Goal: Information Seeking & Learning: Learn about a topic

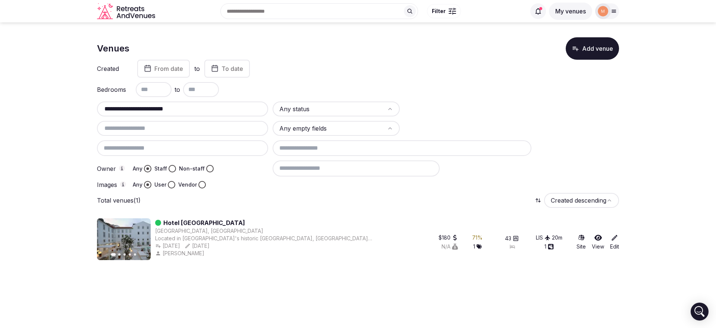
drag, startPoint x: 270, startPoint y: 222, endPoint x: 164, endPoint y: 225, distance: 105.2
click at [164, 225] on div "Hotel [GEOGRAPHIC_DATA]" at bounding box center [264, 222] width 218 height 9
copy link "Hotel Convento do Salvador"
drag, startPoint x: 194, startPoint y: 109, endPoint x: 42, endPoint y: 103, distance: 152.6
click at [44, 108] on section "**********" at bounding box center [358, 146] width 716 height 249
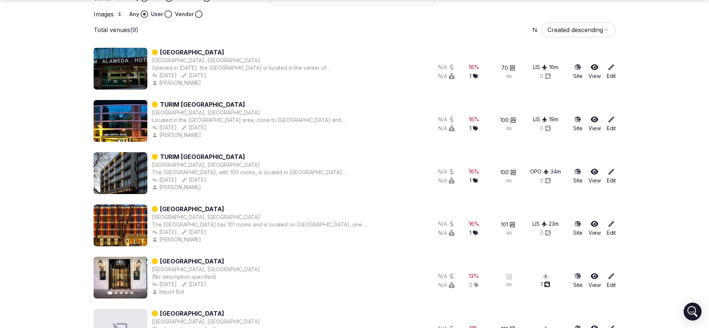
scroll to position [186, 0]
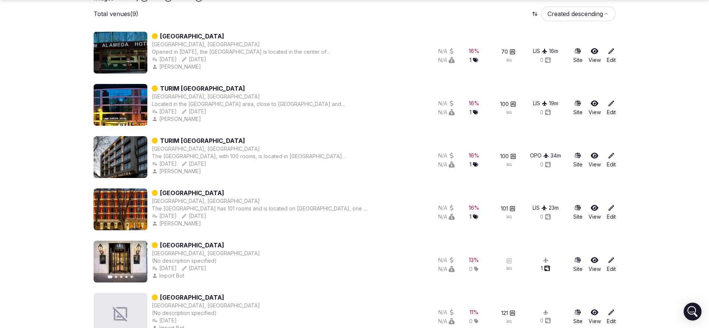
type input "*****"
click at [70, 234] on section "Venues Add venue Created From date to To date Bedrooms to ***** Any status Any …" at bounding box center [354, 169] width 709 height 667
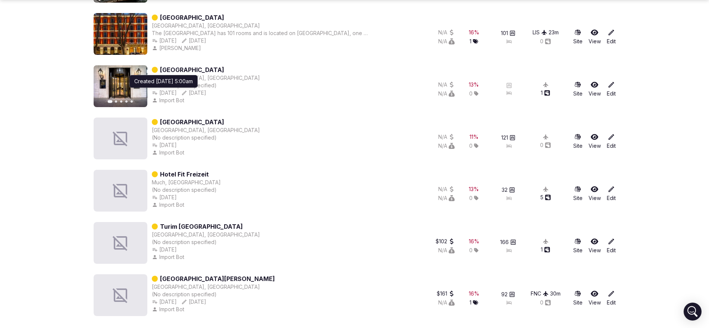
click at [198, 228] on link "Turim Av Liberdade Hotel" at bounding box center [201, 226] width 83 height 9
click at [210, 228] on link "Turim Av Liberdade Hotel" at bounding box center [201, 226] width 83 height 9
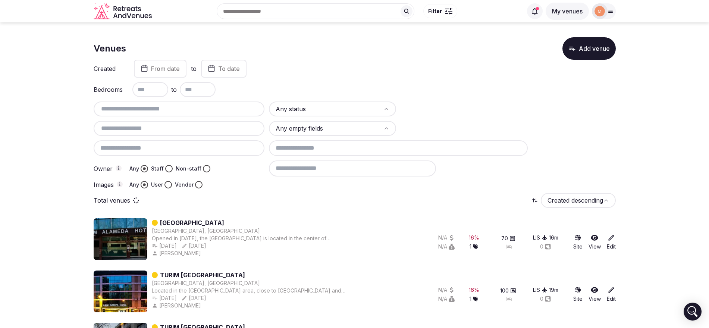
click at [199, 112] on input "text" at bounding box center [179, 108] width 165 height 9
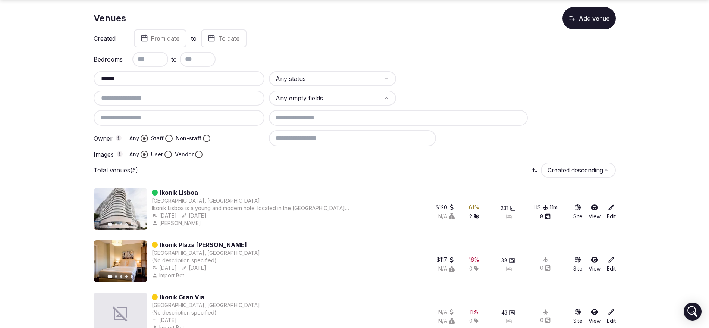
scroll to position [47, 0]
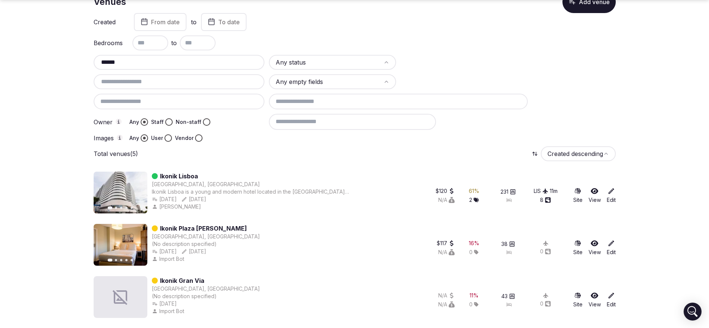
type input "******"
click at [177, 176] on link "Ikonik Lisboa" at bounding box center [179, 176] width 38 height 9
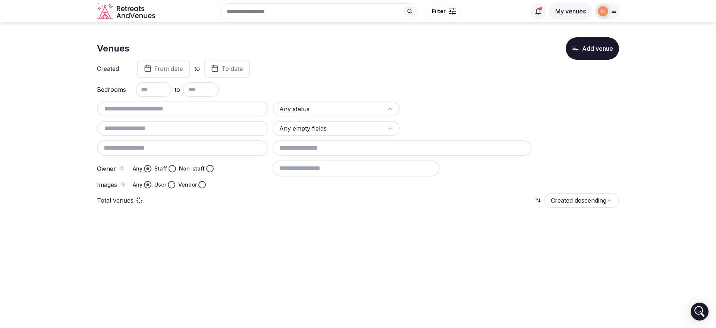
click at [129, 107] on input "text" at bounding box center [182, 108] width 165 height 9
click at [130, 110] on input "**********" at bounding box center [182, 108] width 165 height 9
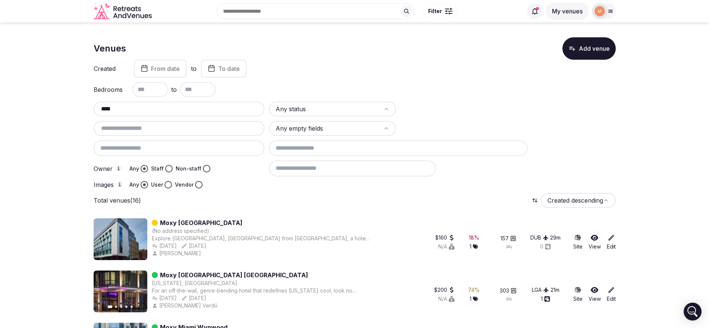
drag, startPoint x: 133, startPoint y: 107, endPoint x: 81, endPoint y: 110, distance: 52.3
paste input "*****"
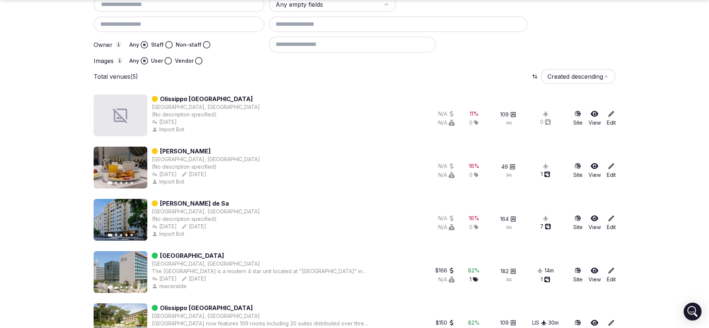
scroll to position [140, 0]
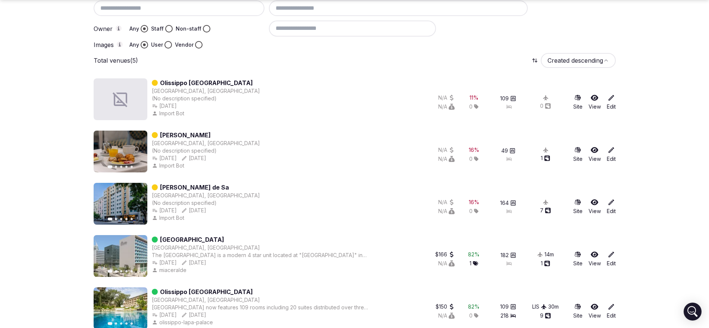
type input "*********"
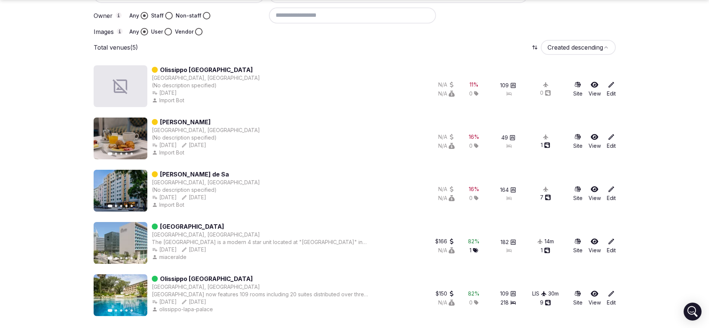
click at [224, 227] on link "Hotel Olissippo Oriente" at bounding box center [192, 226] width 64 height 9
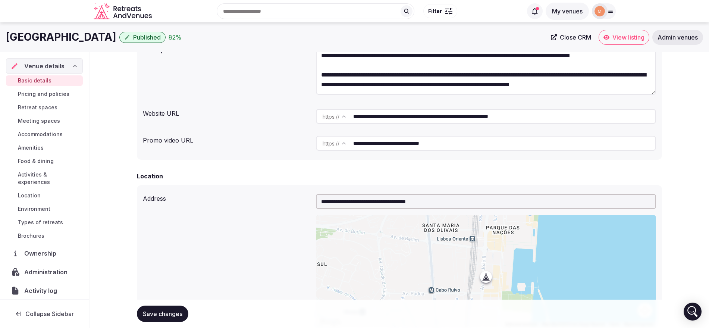
scroll to position [93, 0]
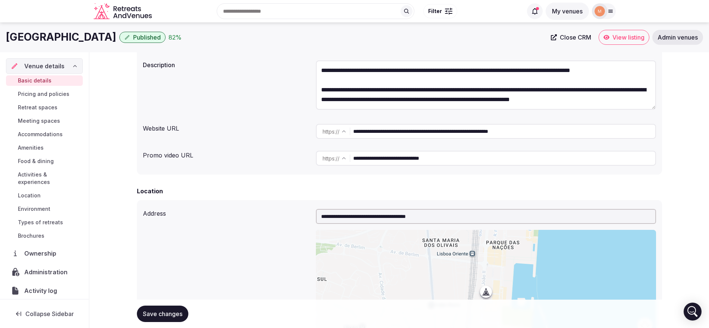
click at [57, 122] on span "Meeting spaces" at bounding box center [39, 120] width 42 height 7
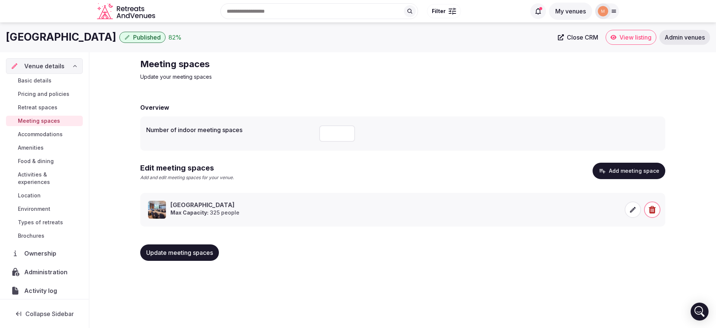
click at [48, 82] on span "Basic details" at bounding box center [35, 80] width 34 height 7
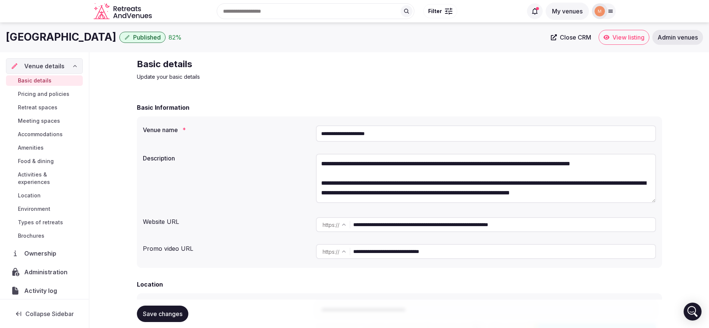
drag, startPoint x: 9, startPoint y: 34, endPoint x: 123, endPoint y: 36, distance: 114.5
click at [123, 36] on div "Hotel Olissippo Oriente Published 82 % Close CRM View listing Admin venues" at bounding box center [354, 37] width 709 height 15
click at [57, 124] on span "Meeting spaces" at bounding box center [39, 120] width 42 height 7
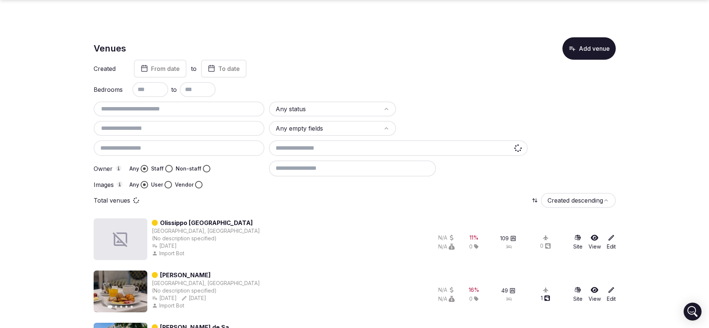
scroll to position [153, 0]
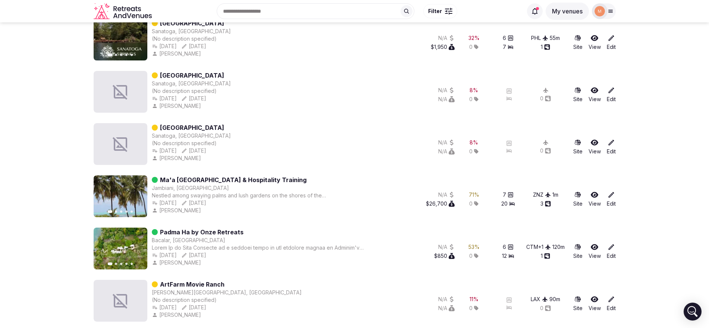
scroll to position [60, 0]
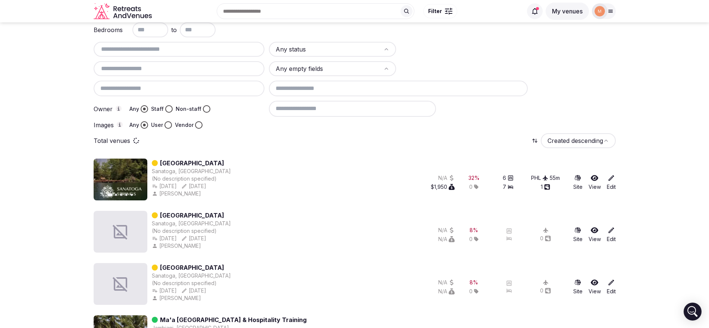
click at [151, 50] on input "text" at bounding box center [179, 49] width 165 height 9
paste input "**********"
click at [114, 48] on input "**********" at bounding box center [179, 49] width 165 height 9
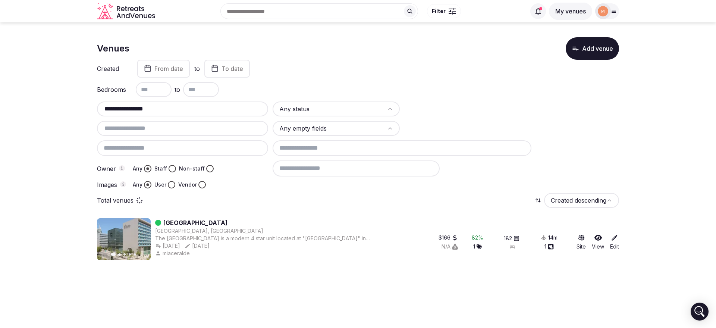
click at [143, 106] on input "**********" at bounding box center [182, 108] width 165 height 9
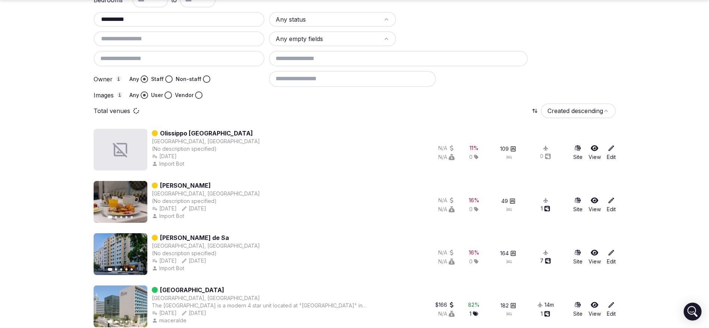
scroll to position [140, 0]
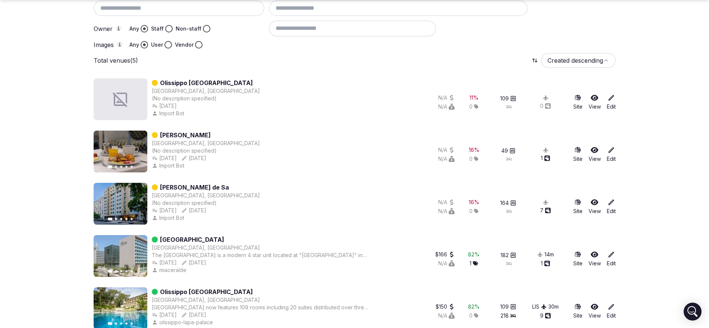
type input "*********"
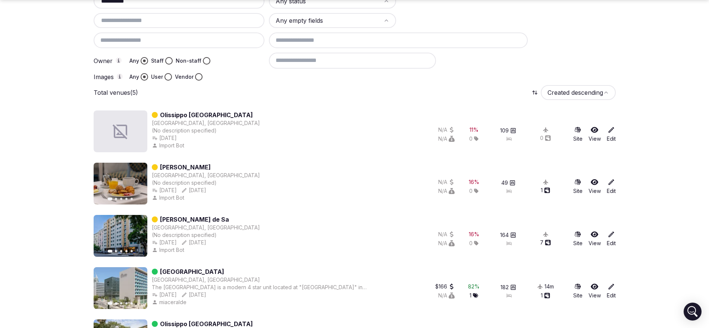
scroll to position [153, 0]
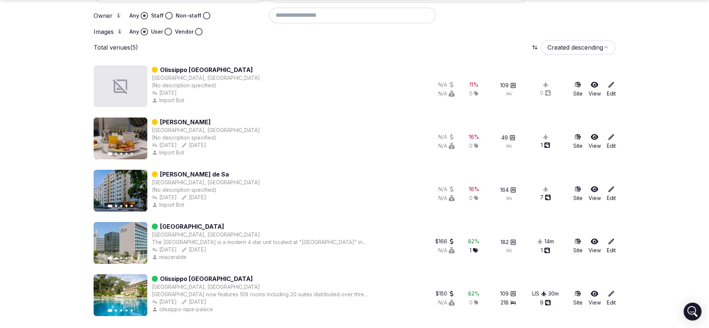
click at [211, 279] on link "Olissippo Lapa Palace" at bounding box center [206, 278] width 93 height 9
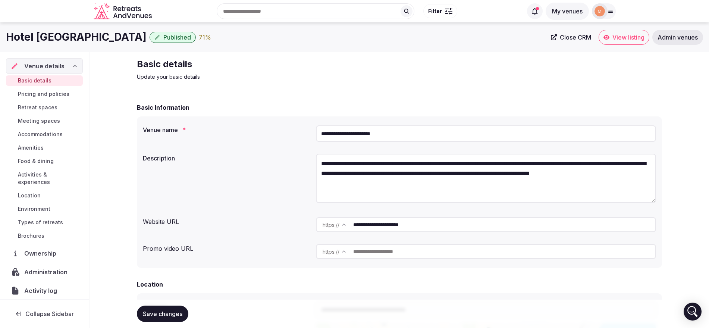
click at [55, 116] on link "Meeting spaces" at bounding box center [44, 121] width 77 height 10
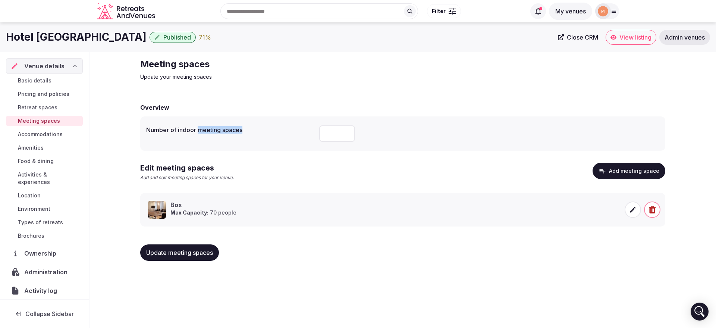
drag, startPoint x: 199, startPoint y: 126, endPoint x: 254, endPoint y: 127, distance: 54.8
click at [257, 127] on label "Number of indoor meeting spaces" at bounding box center [229, 130] width 167 height 6
copy label "meeting spaces"
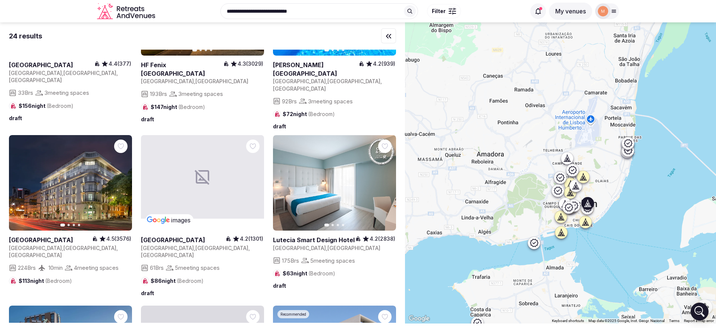
scroll to position [606, 0]
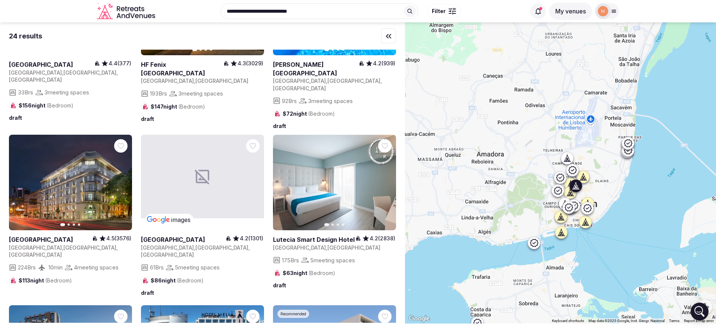
drag, startPoint x: 55, startPoint y: 205, endPoint x: 72, endPoint y: 204, distance: 17.2
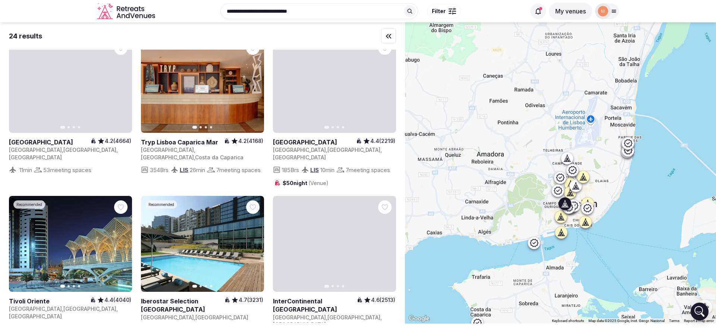
scroll to position [1053, 0]
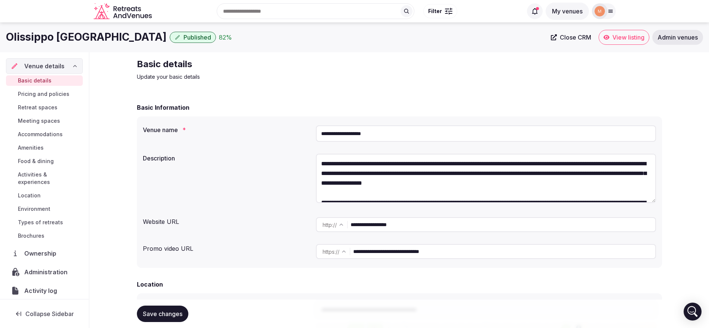
click at [49, 120] on span "Meeting spaces" at bounding box center [39, 120] width 42 height 7
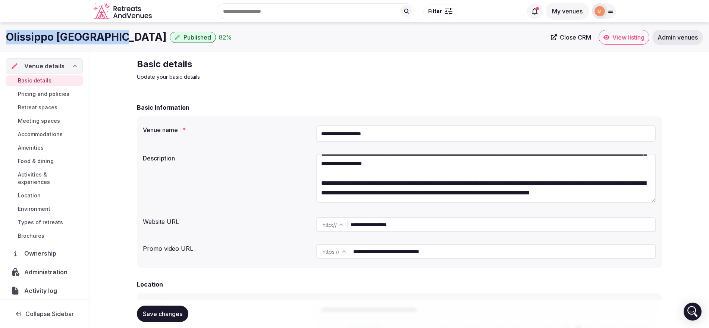
drag, startPoint x: 7, startPoint y: 33, endPoint x: 115, endPoint y: 42, distance: 108.5
click at [115, 42] on h1 "Olissippo Lapa Palace" at bounding box center [86, 37] width 161 height 15
copy h1 "Olissippo Lapa Palace"
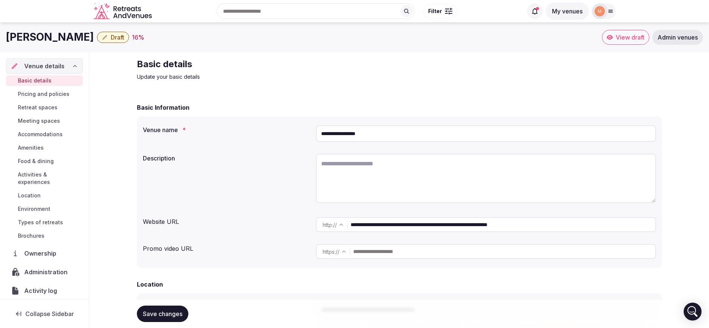
click at [47, 120] on span "Meeting spaces" at bounding box center [39, 120] width 42 height 7
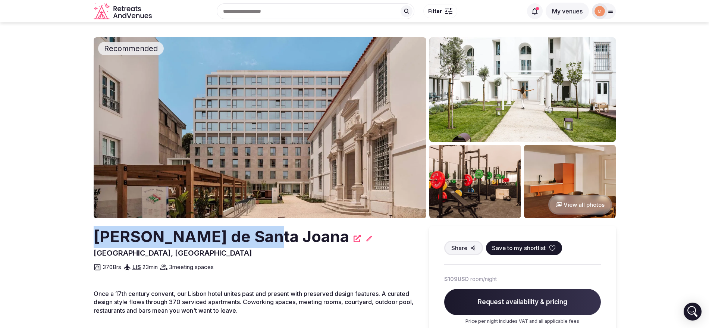
drag, startPoint x: 115, startPoint y: 231, endPoint x: 257, endPoint y: 229, distance: 142.1
copy h2 "[PERSON_NAME] de Santa Joana"
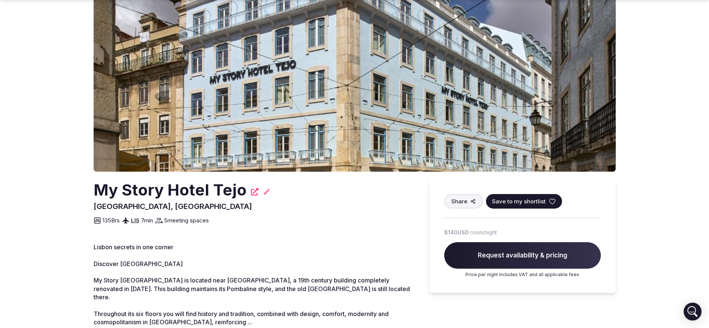
scroll to position [47, 0]
drag, startPoint x: 84, startPoint y: 234, endPoint x: 106, endPoint y: 234, distance: 22.0
click at [106, 234] on section "My Story Hotel Tejo Lisboa, Portugal Share Save to my shortlist 135 Brs LIS 7 m…" at bounding box center [354, 180] width 709 height 409
click at [87, 205] on section "My Story Hotel Tejo Lisboa, Portugal Share Save to my shortlist 135 Brs LIS 7 m…" at bounding box center [354, 180] width 709 height 409
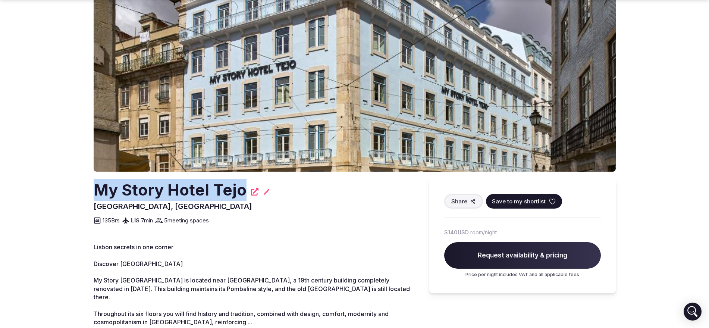
drag, startPoint x: 88, startPoint y: 188, endPoint x: 246, endPoint y: 195, distance: 158.6
click at [246, 195] on section "My Story Hotel Tejo Lisboa, Portugal Share Save to my shortlist 135 Brs LIS 7 m…" at bounding box center [354, 180] width 709 height 409
copy h2 "My Story Hotel Tejo"
click at [70, 241] on section "My Story Hotel Tejo Lisboa, Portugal Share Save to my shortlist 135 Brs LIS 7 m…" at bounding box center [354, 180] width 709 height 409
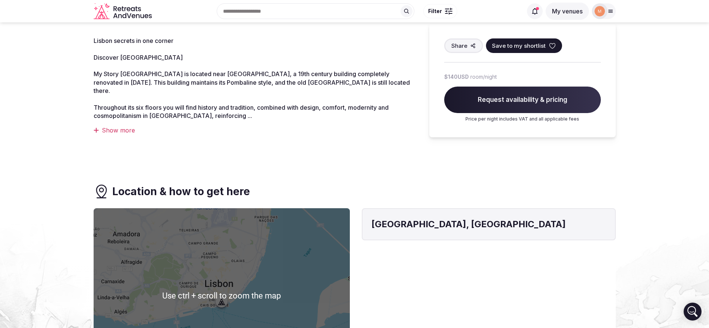
scroll to position [137, 0]
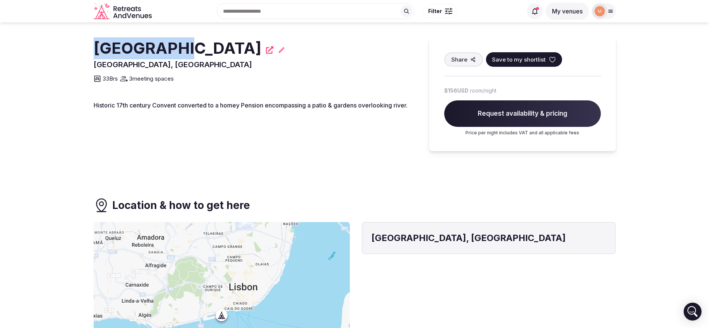
drag, startPoint x: 69, startPoint y: 37, endPoint x: 179, endPoint y: 41, distance: 110.1
click at [179, 41] on section "[GEOGRAPHIC_DATA], [GEOGRAPHIC_DATA] Share Save to my shortlist 33 Brs 3 meetin…" at bounding box center [354, 107] width 709 height 170
copy h2 "[GEOGRAPHIC_DATA]"
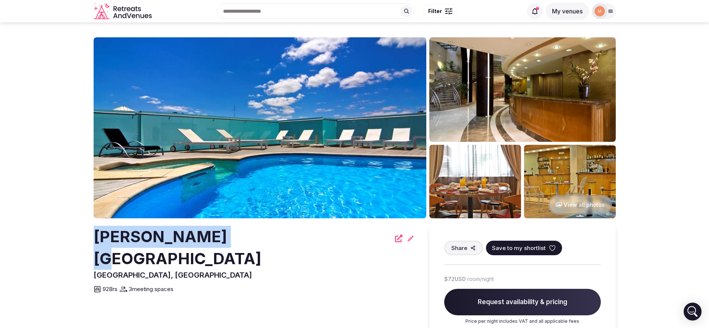
drag, startPoint x: 85, startPoint y: 230, endPoint x: 224, endPoint y: 239, distance: 139.0
copy h2 "[PERSON_NAME][GEOGRAPHIC_DATA]"
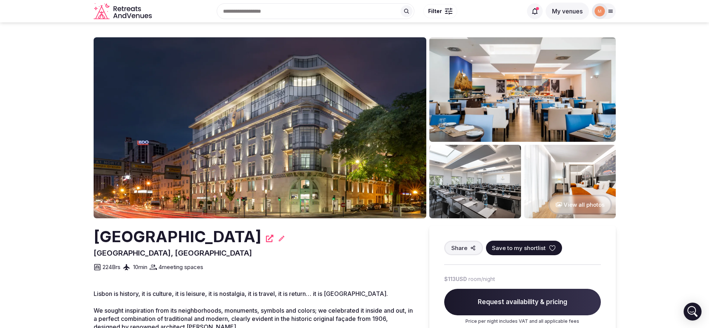
drag, startPoint x: 87, startPoint y: 236, endPoint x: 247, endPoint y: 243, distance: 159.7
click at [247, 243] on section "View all photos Jupiter Lisboa Hotel Lisboa, Portugal Share Save to my shortlis…" at bounding box center [354, 275] width 709 height 506
copy h2 "Jupiter Lisboa Hotel"
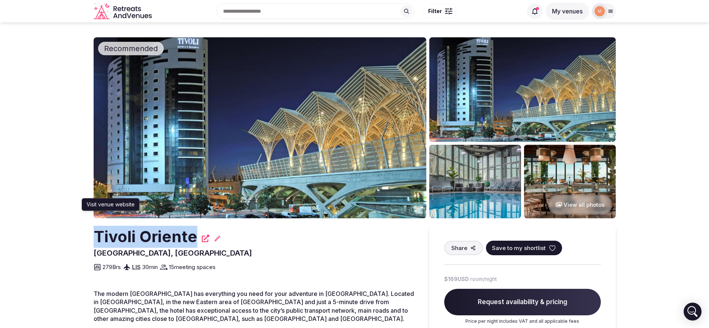
drag, startPoint x: 86, startPoint y: 233, endPoint x: 202, endPoint y: 237, distance: 115.3
copy h2 "Tivoli Oriente"
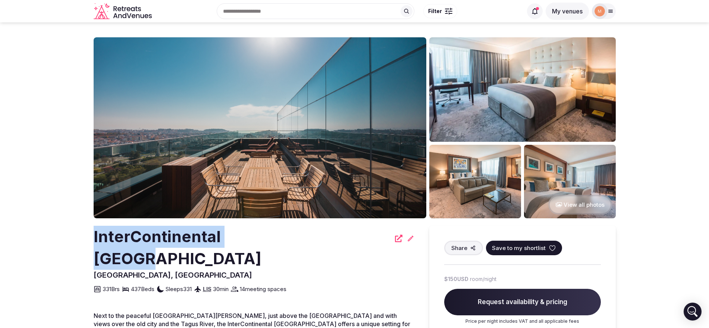
drag, startPoint x: 82, startPoint y: 243, endPoint x: 270, endPoint y: 243, distance: 187.9
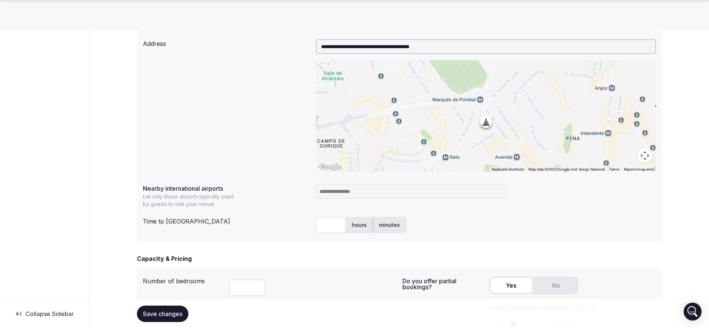
scroll to position [326, 0]
